Goal: Use online tool/utility: Use online tool/utility

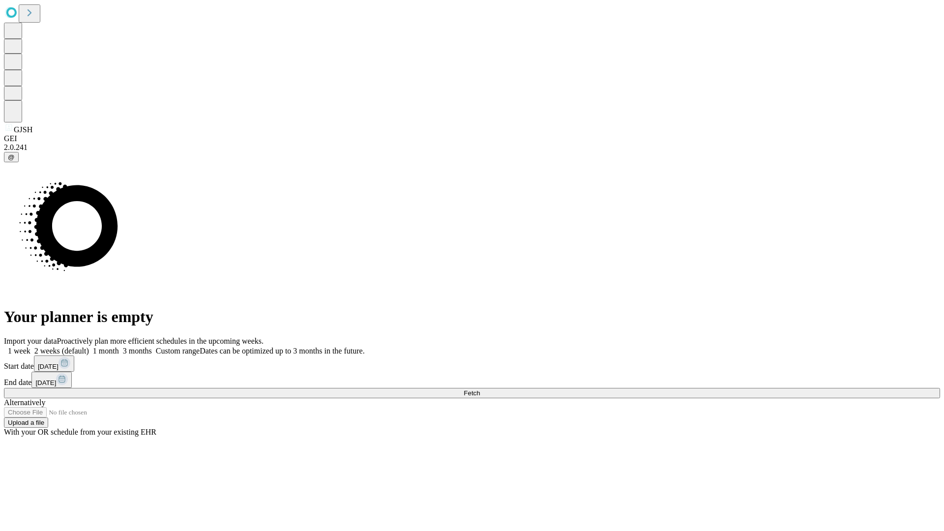
click at [480, 389] on span "Fetch" at bounding box center [471, 392] width 16 height 7
